Goal: Information Seeking & Learning: Learn about a topic

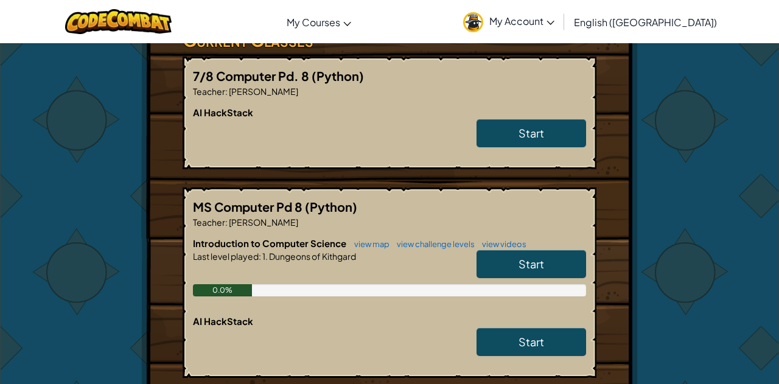
scroll to position [307, 0]
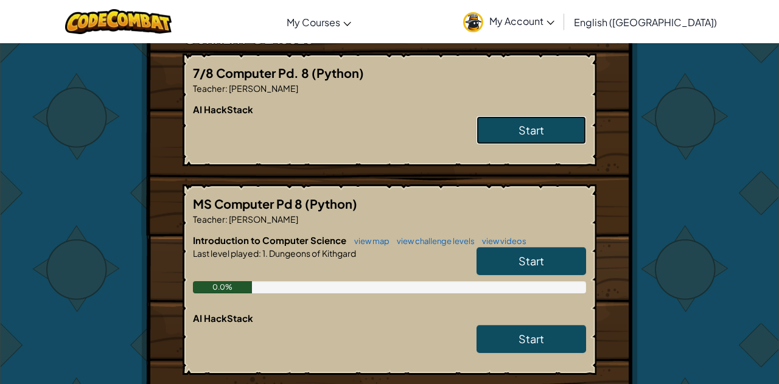
click at [518, 128] on span "Start" at bounding box center [531, 130] width 26 height 14
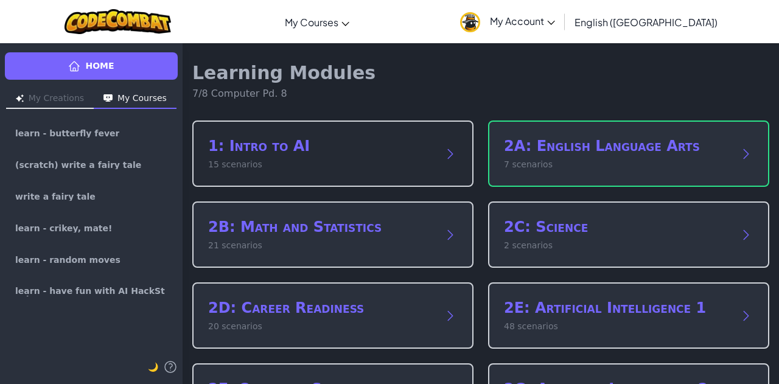
click at [370, 147] on h2 "1: Intro to AI" at bounding box center [320, 145] width 225 height 19
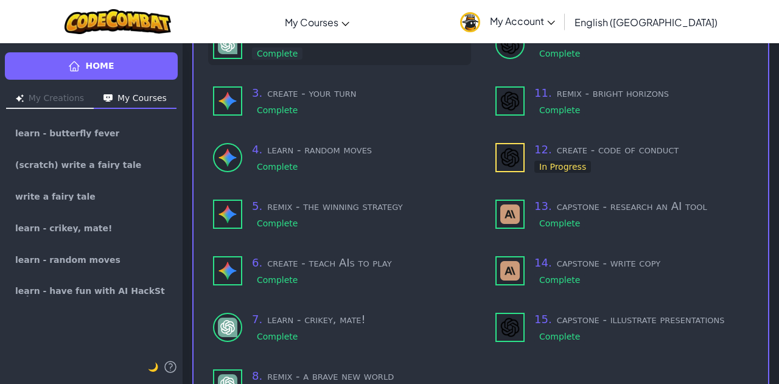
scroll to position [274, 0]
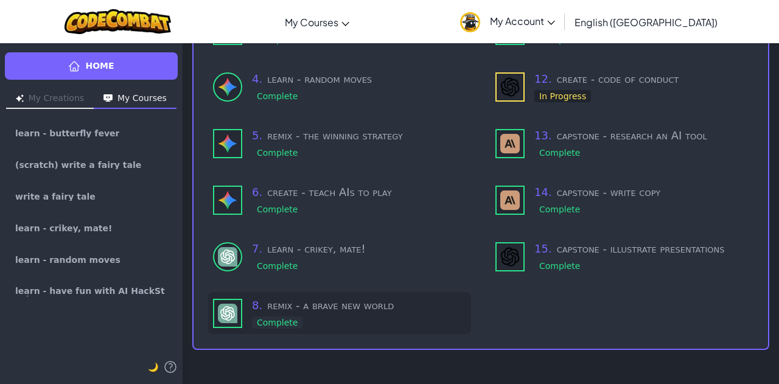
click at [252, 311] on div "8 . remix - a brave new world Complete" at bounding box center [359, 313] width 214 height 32
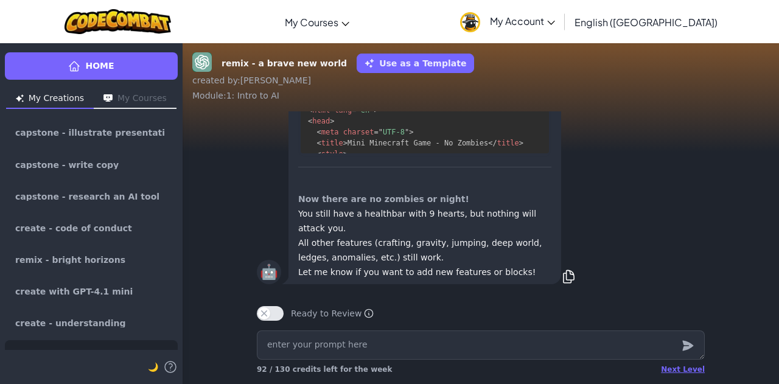
click at [529, 68] on p "Output" at bounding box center [514, 59] width 48 height 17
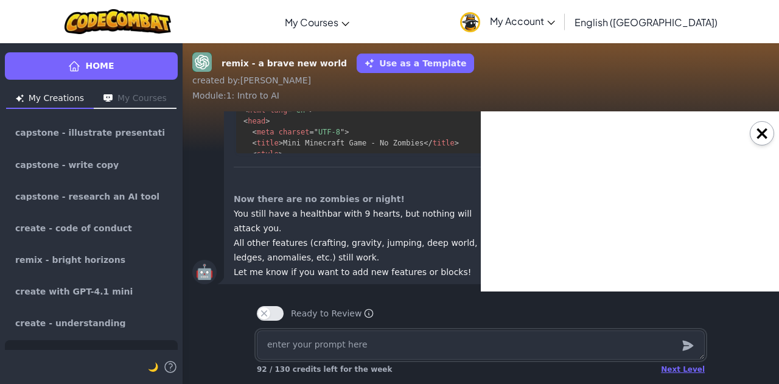
type textarea "x"
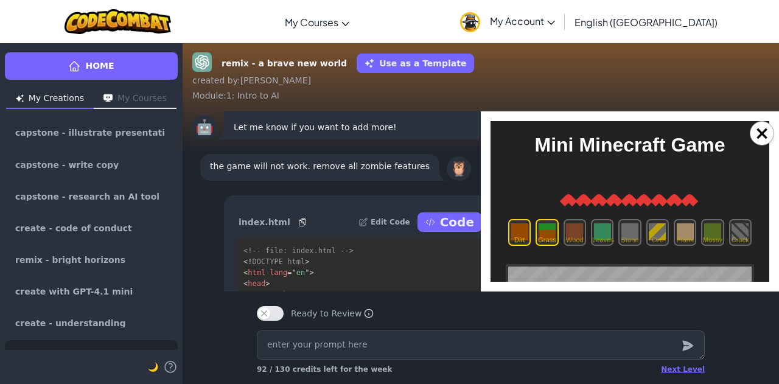
scroll to position [142, 0]
